Goal: Task Accomplishment & Management: Manage account settings

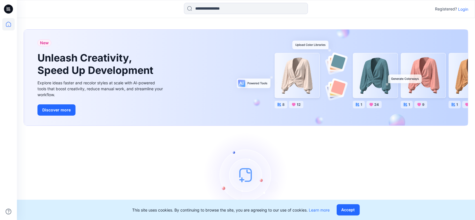
click at [462, 8] on p "Login" at bounding box center [463, 9] width 10 height 6
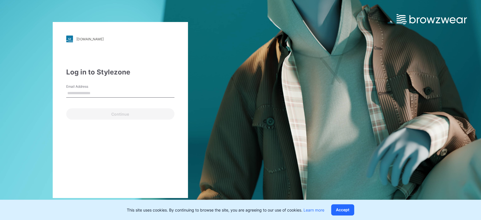
type input "**********"
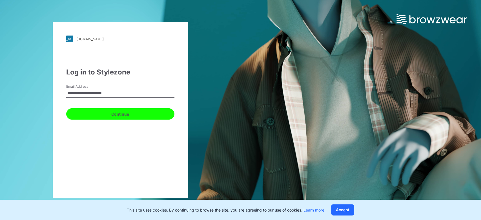
click at [99, 112] on button "Continue" at bounding box center [120, 113] width 108 height 11
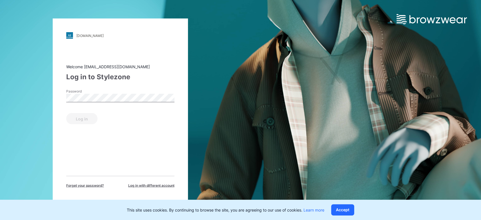
click at [105, 92] on label "Password" at bounding box center [85, 91] width 39 height 5
click at [84, 119] on button "Log in" at bounding box center [81, 118] width 31 height 11
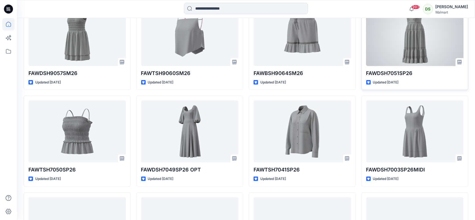
scroll to position [150, 0]
